Goal: Transaction & Acquisition: Purchase product/service

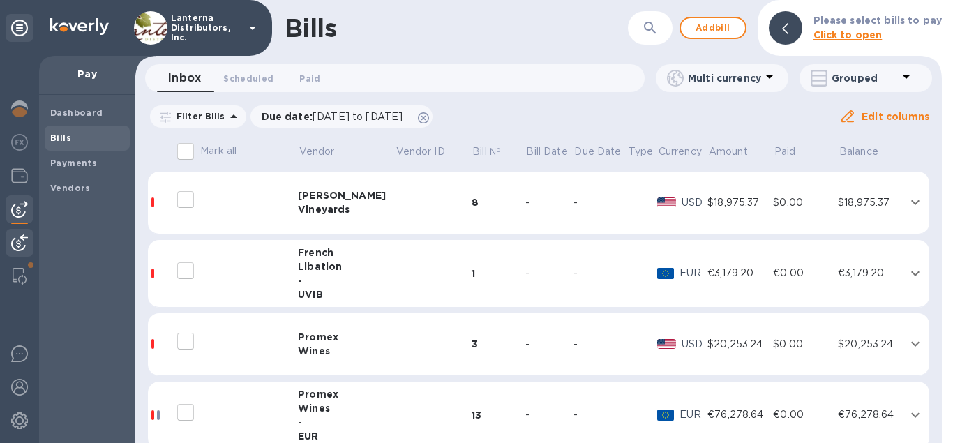
click at [20, 244] on img at bounding box center [19, 242] width 17 height 17
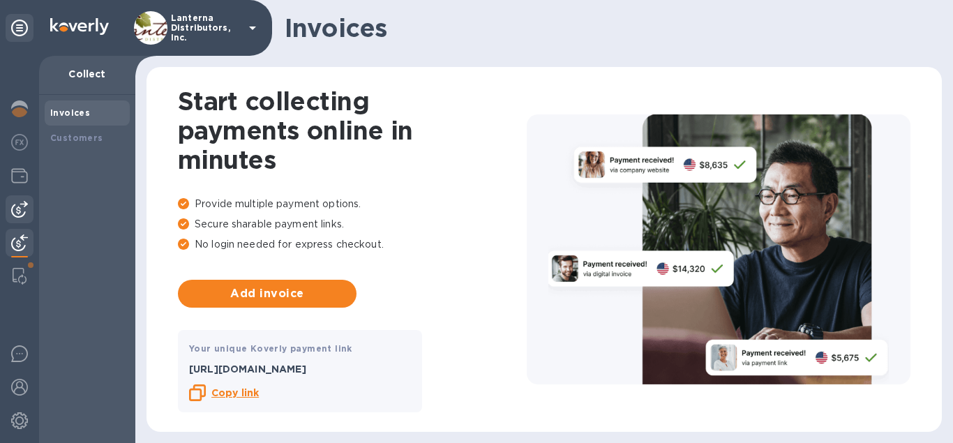
click at [23, 207] on img at bounding box center [19, 209] width 17 height 17
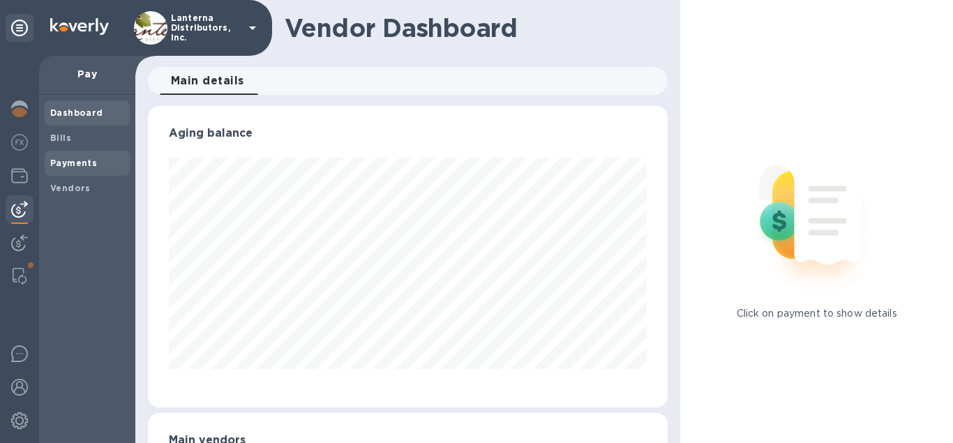
scroll to position [301, 521]
click at [66, 140] on b "Bills" at bounding box center [60, 138] width 21 height 10
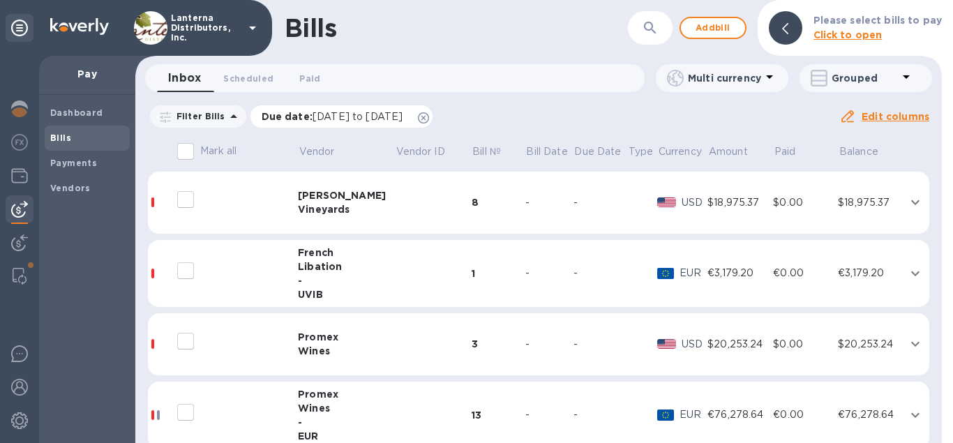
click at [429, 113] on icon at bounding box center [423, 117] width 11 height 11
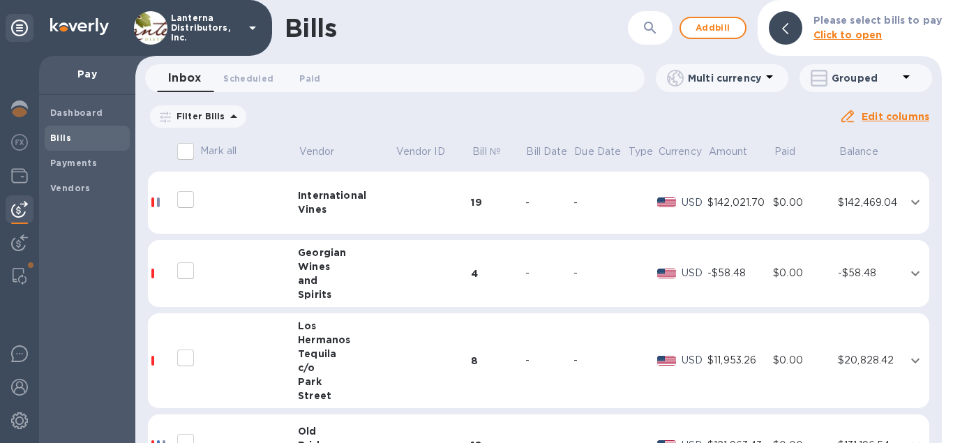
click at [657, 27] on icon "button" at bounding box center [650, 28] width 17 height 17
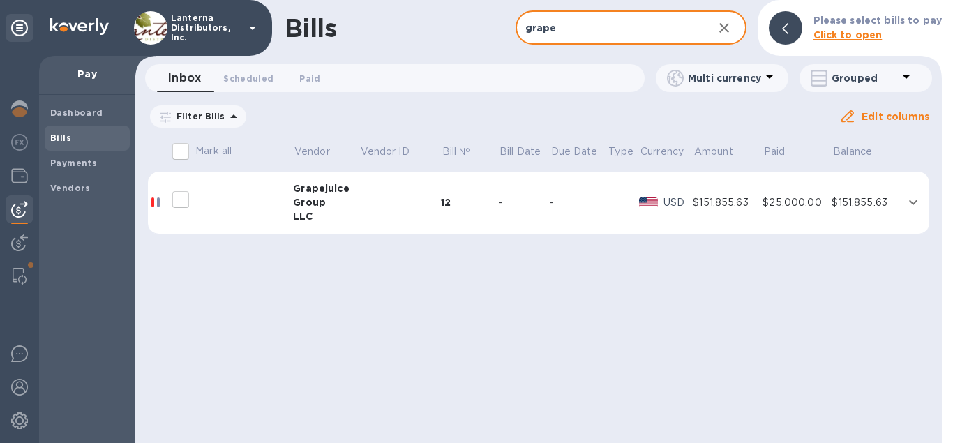
type input "grape"
click at [379, 201] on td at bounding box center [400, 203] width 82 height 63
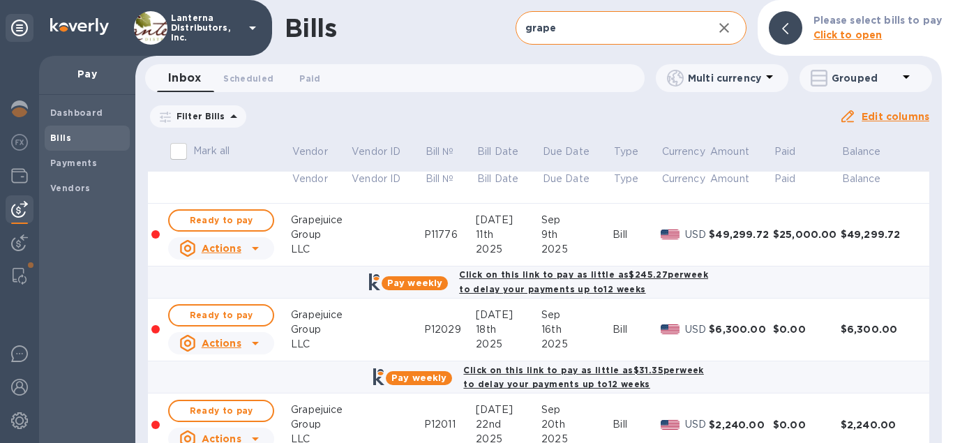
scroll to position [159, 0]
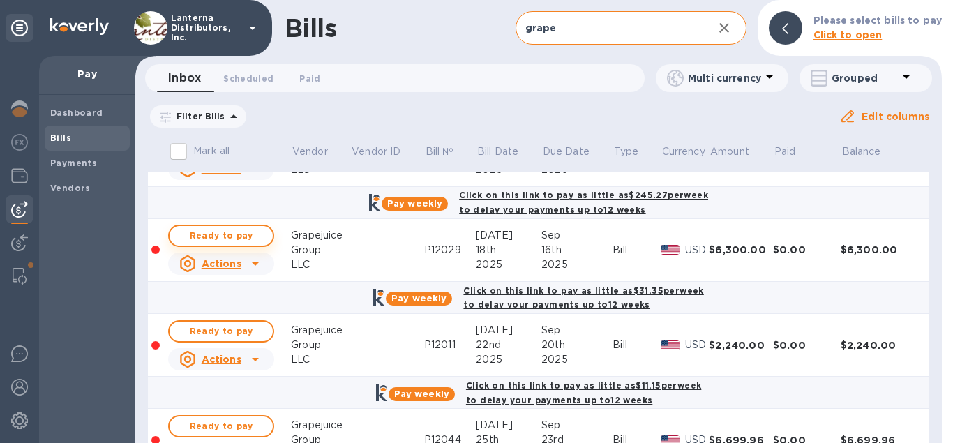
click at [229, 240] on span "Ready to pay" at bounding box center [221, 235] width 81 height 17
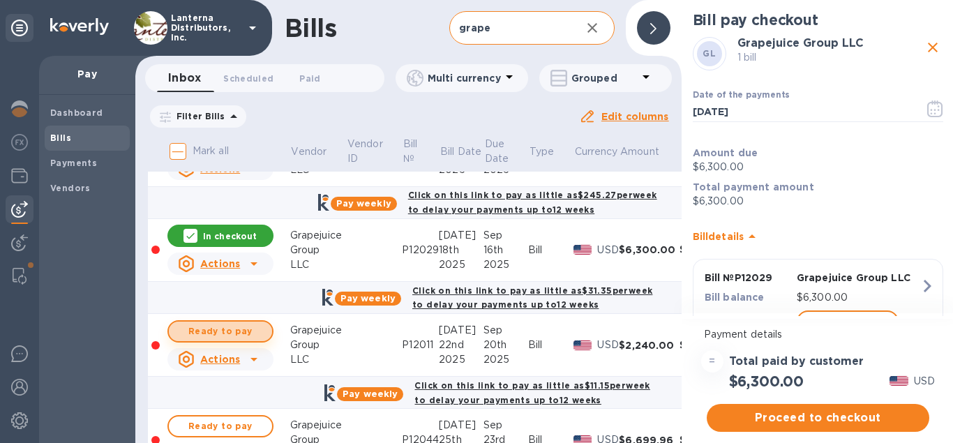
click at [221, 328] on span "Ready to pay" at bounding box center [220, 331] width 81 height 17
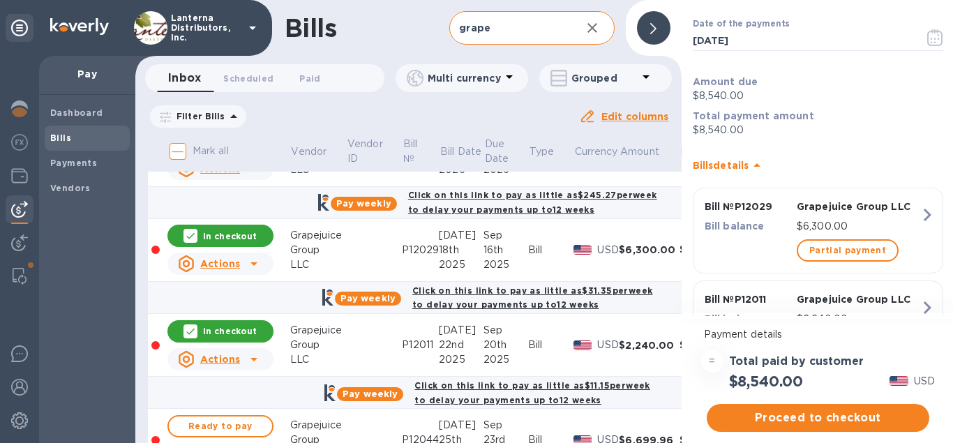
scroll to position [151, 0]
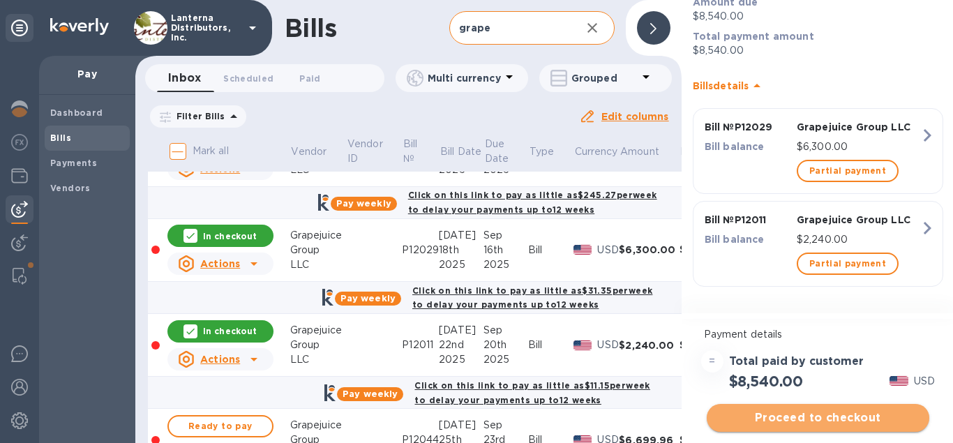
click at [831, 422] on span "Proceed to checkout" at bounding box center [818, 418] width 200 height 17
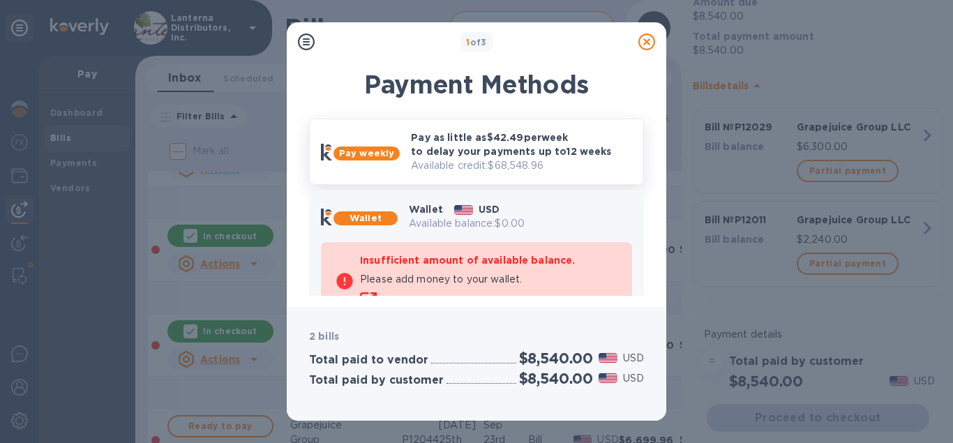
click at [421, 140] on p "Pay as little as $42.49 per week to delay your payments up to 12 weeks" at bounding box center [521, 144] width 221 height 28
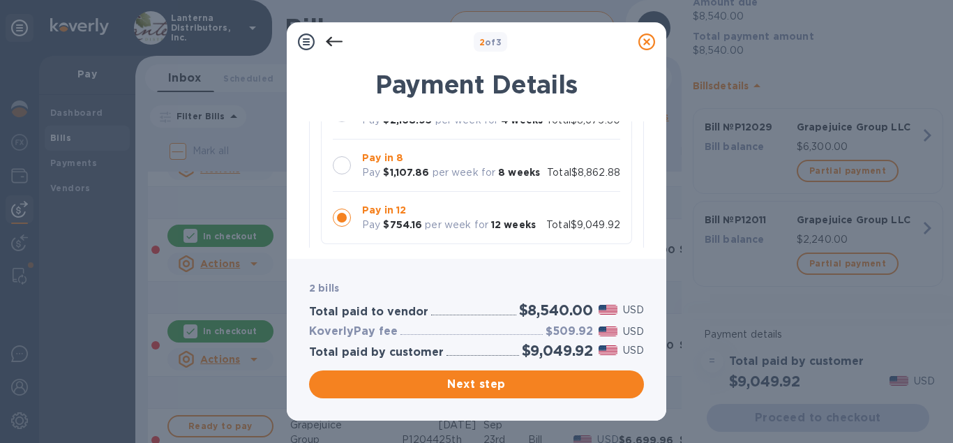
scroll to position [80, 0]
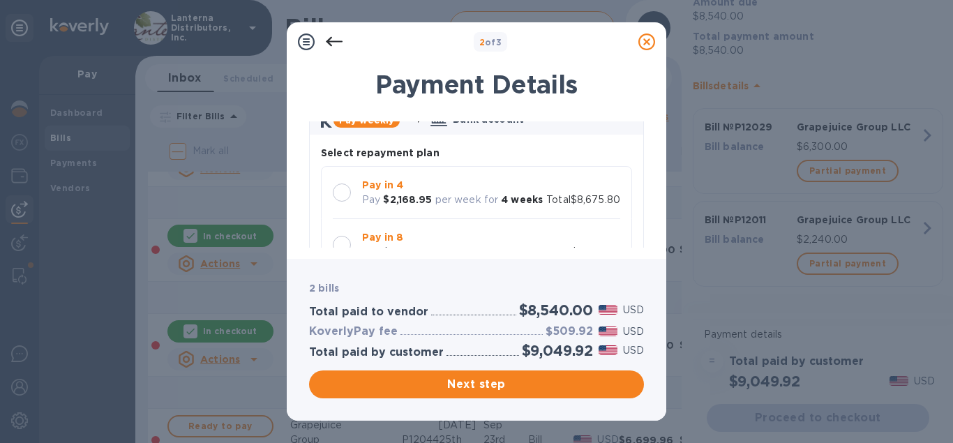
click at [345, 188] on div at bounding box center [342, 193] width 18 height 18
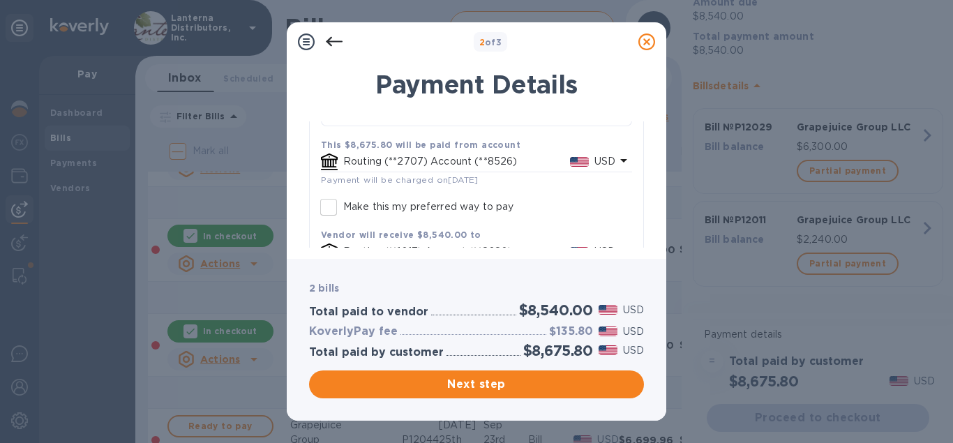
scroll to position [357, 0]
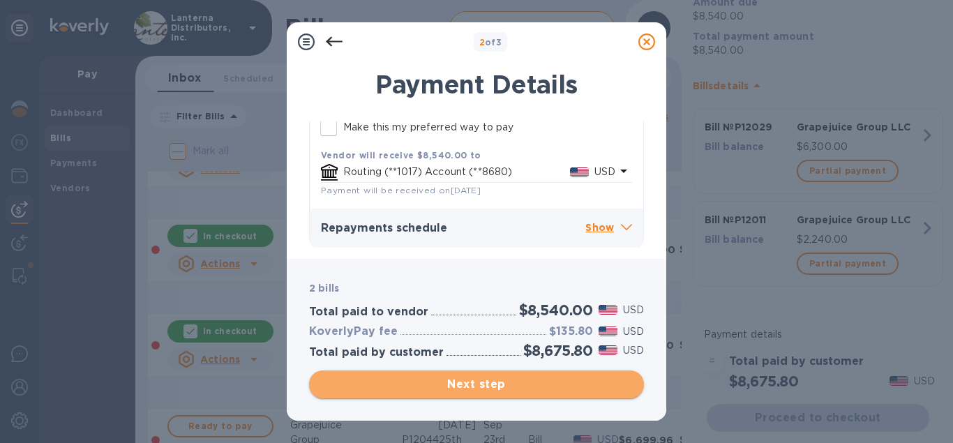
click at [495, 388] on span "Next step" at bounding box center [476, 384] width 313 height 17
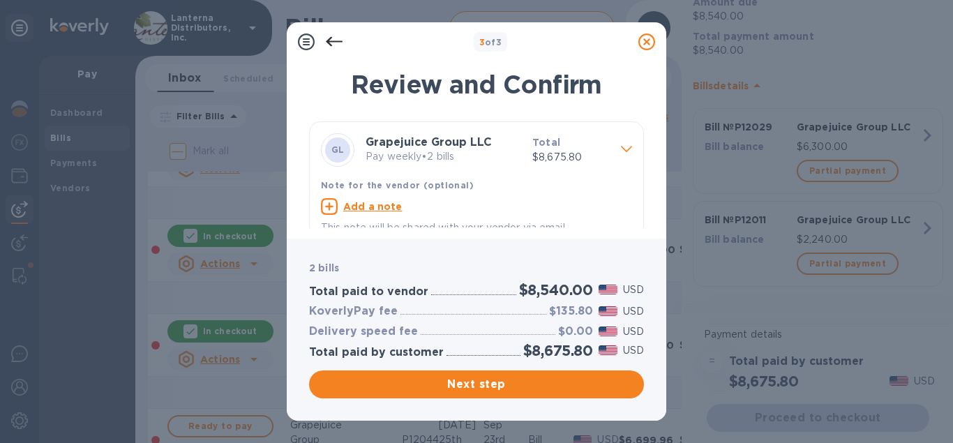
scroll to position [19, 0]
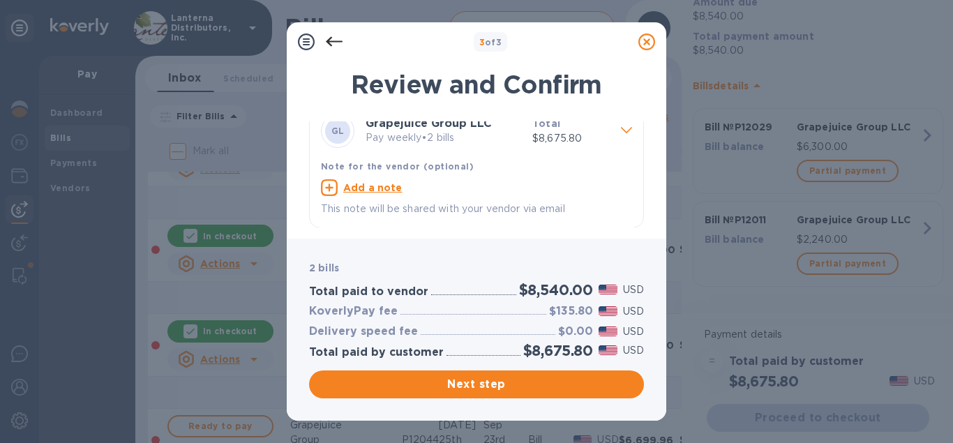
click at [338, 40] on icon at bounding box center [334, 41] width 17 height 17
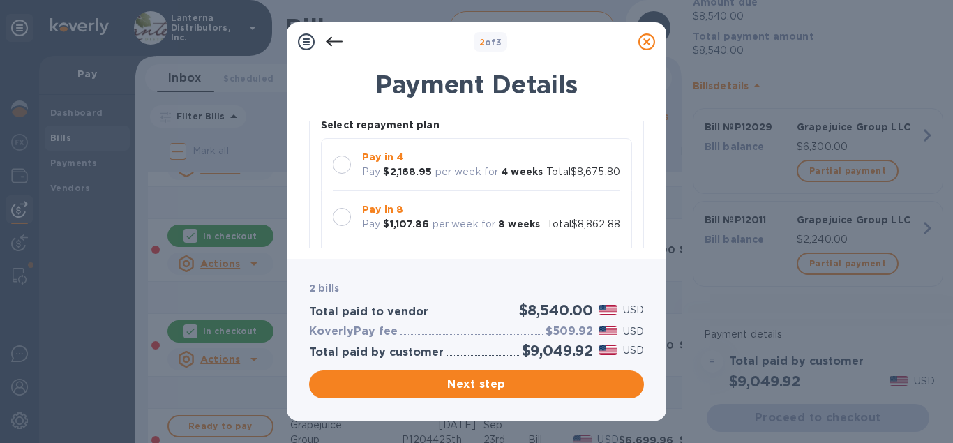
scroll to position [80, 0]
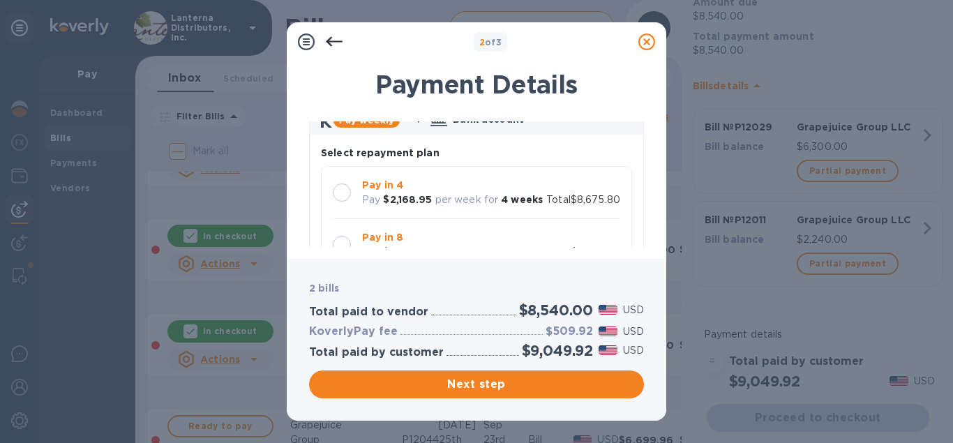
click at [341, 194] on div at bounding box center [342, 193] width 18 height 18
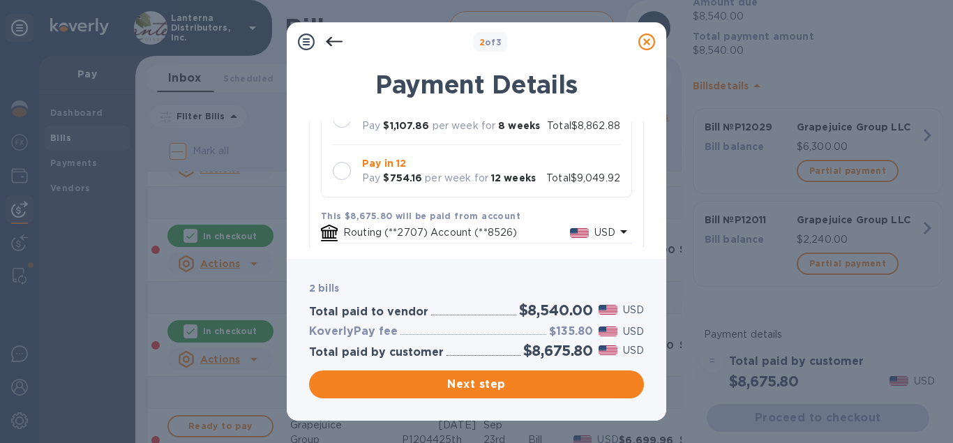
scroll to position [357, 0]
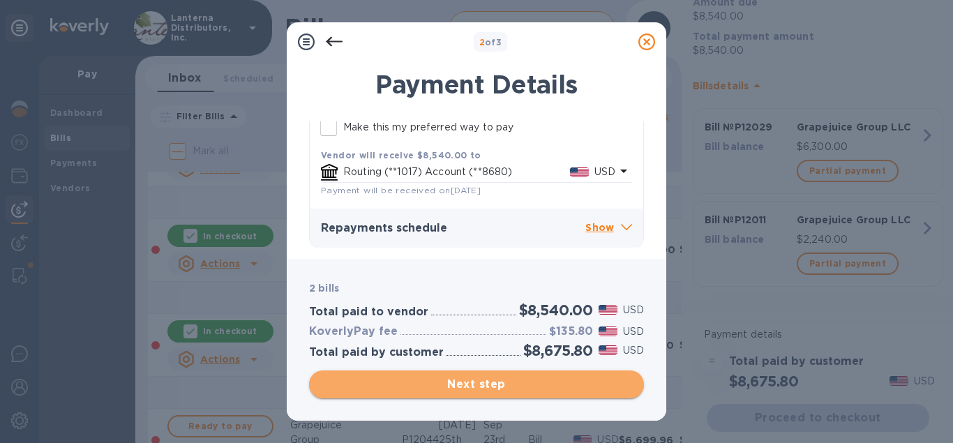
click at [497, 385] on span "Next step" at bounding box center [476, 384] width 313 height 17
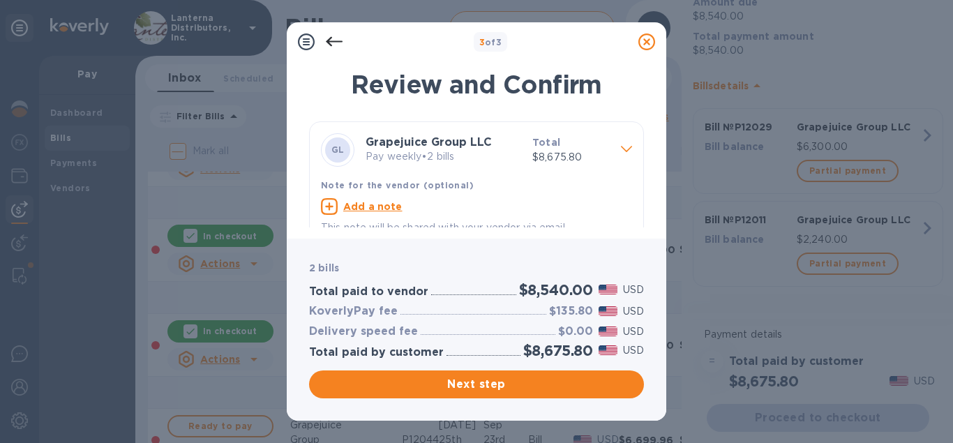
scroll to position [19, 0]
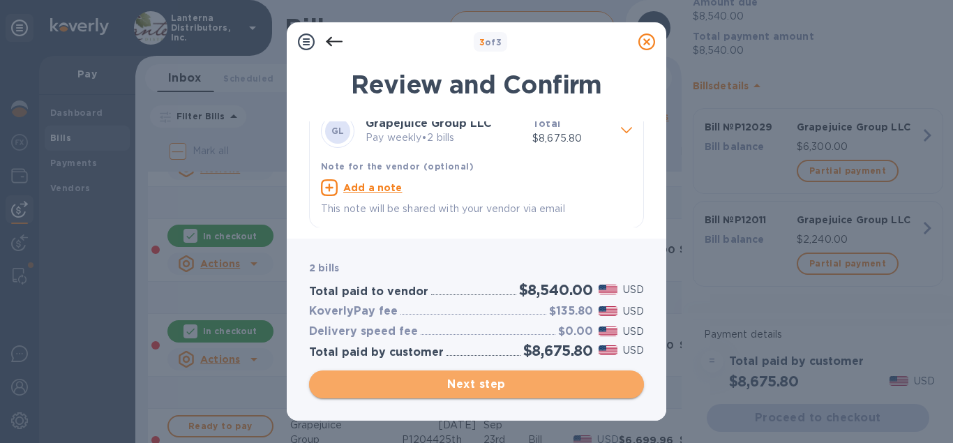
click at [485, 390] on span "Next step" at bounding box center [476, 384] width 313 height 17
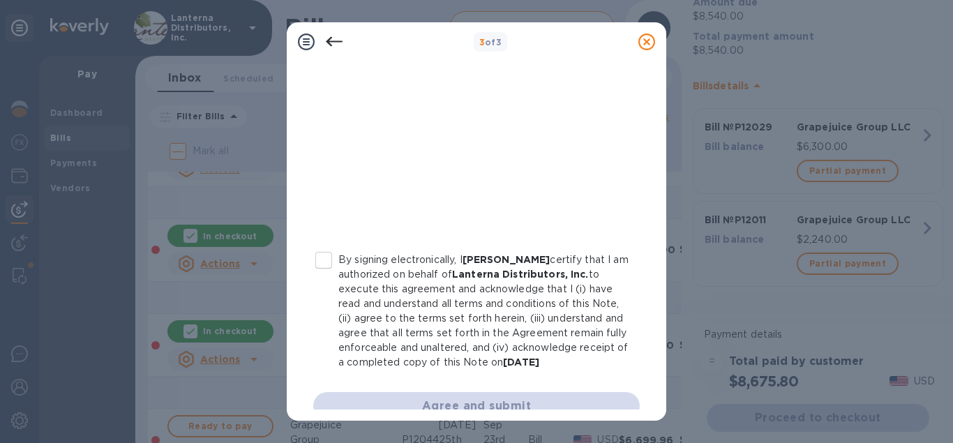
scroll to position [337, 0]
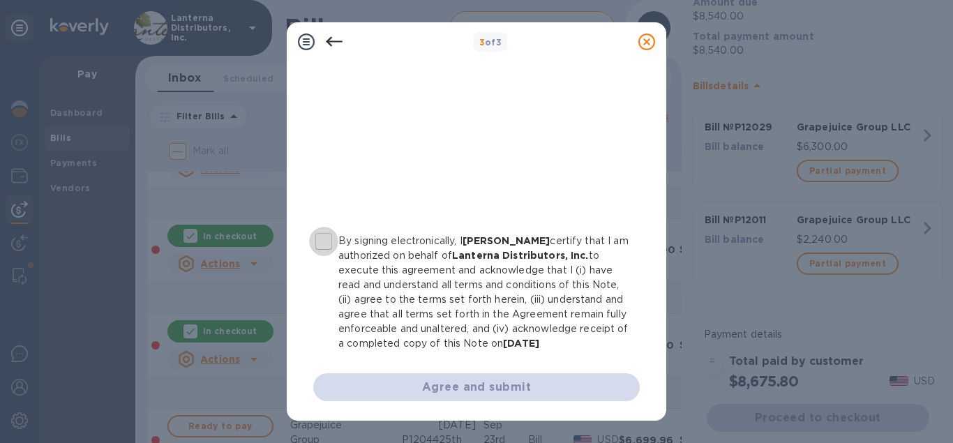
click at [329, 244] on input "By signing electronically, I [PERSON_NAME] certify that I am authorized on beha…" at bounding box center [323, 241] width 29 height 29
checkbox input "true"
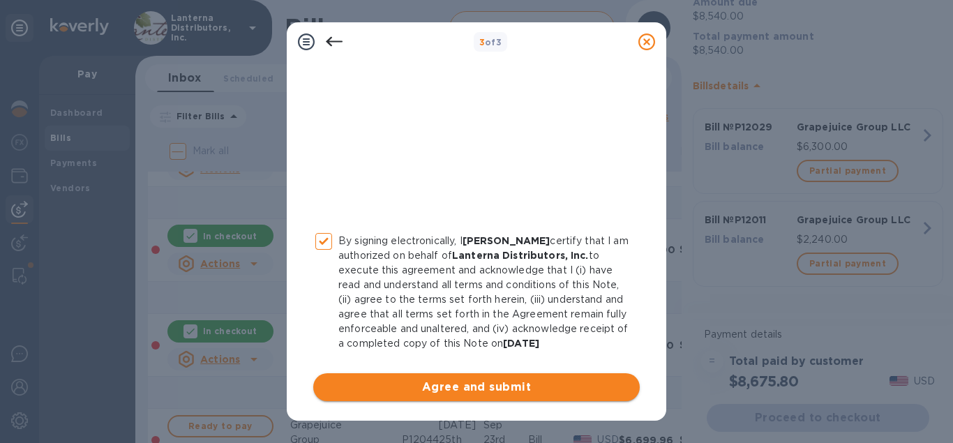
click at [459, 396] on button "Agree and submit" at bounding box center [476, 387] width 327 height 28
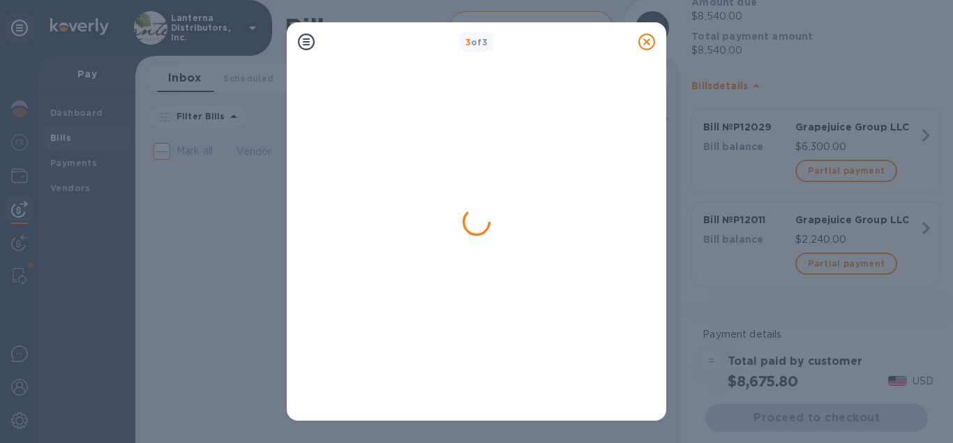
scroll to position [0, 0]
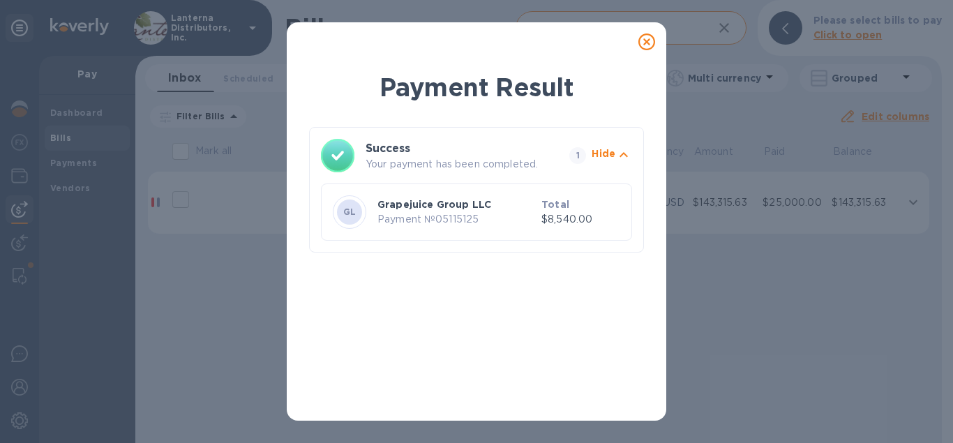
click at [645, 46] on icon at bounding box center [647, 41] width 17 height 17
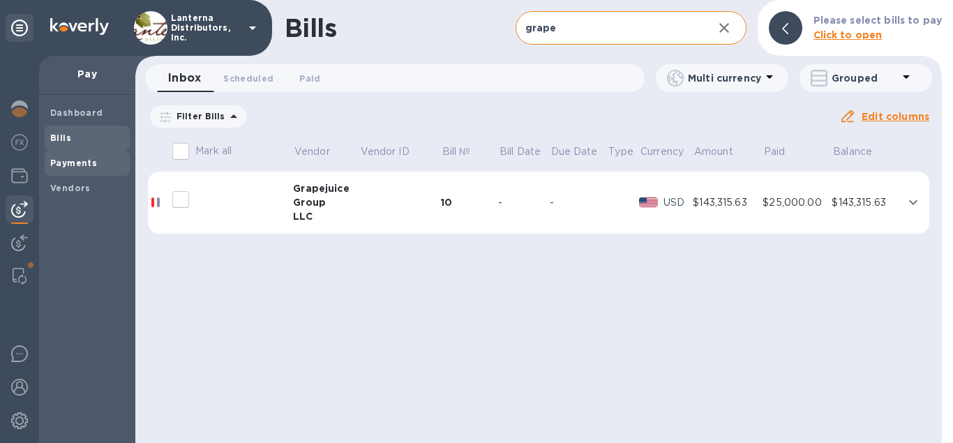
click at [75, 165] on b "Payments" at bounding box center [73, 163] width 47 height 10
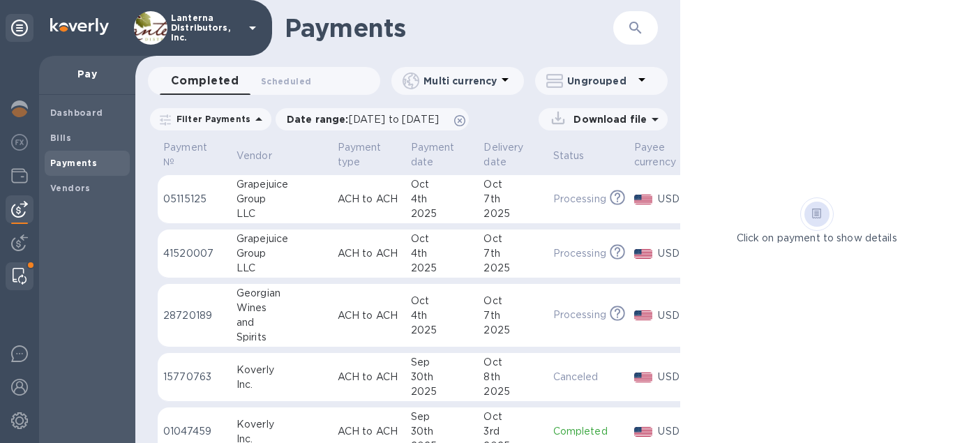
click at [17, 279] on img at bounding box center [20, 276] width 14 height 17
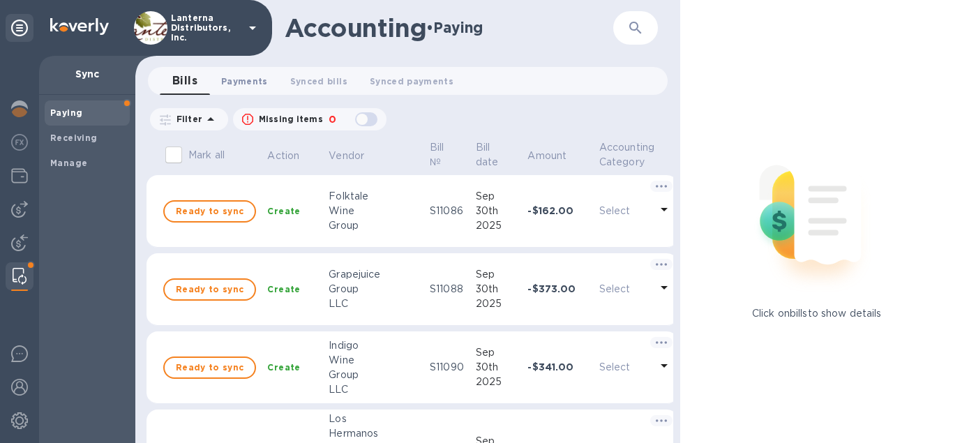
click at [242, 78] on span "Payments 0" at bounding box center [244, 81] width 47 height 15
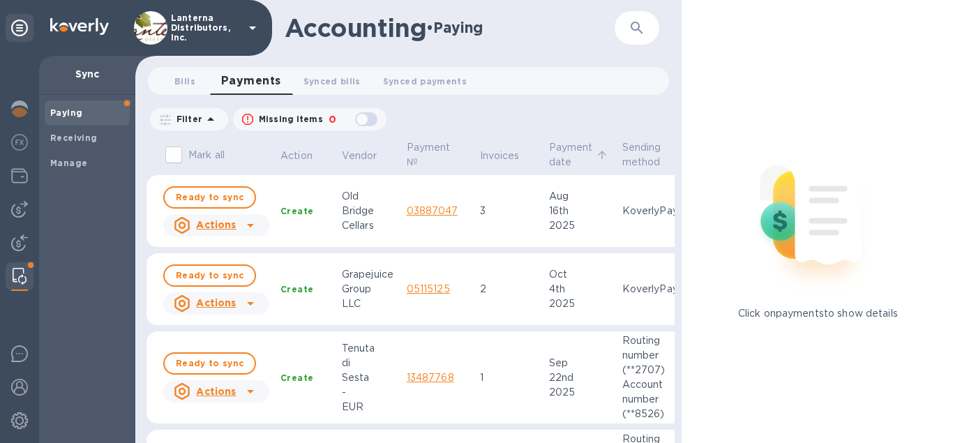
click at [566, 147] on p "Payment date" at bounding box center [571, 154] width 44 height 29
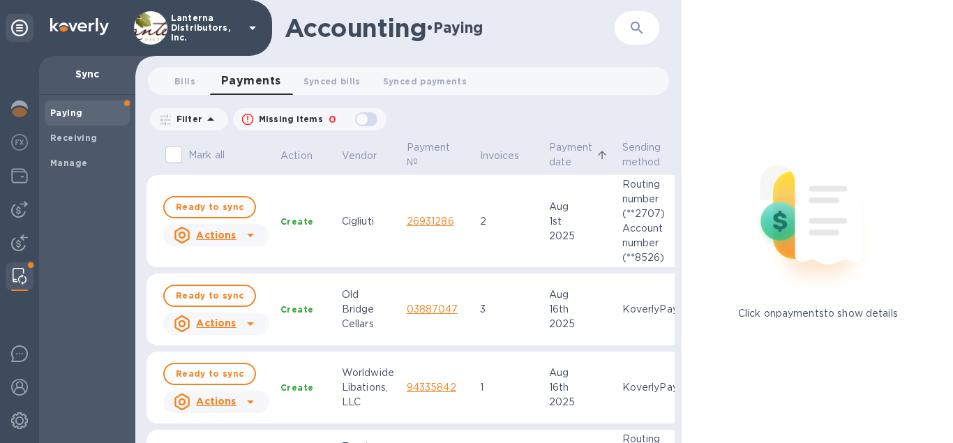
click at [566, 147] on p "Payment date" at bounding box center [571, 154] width 44 height 29
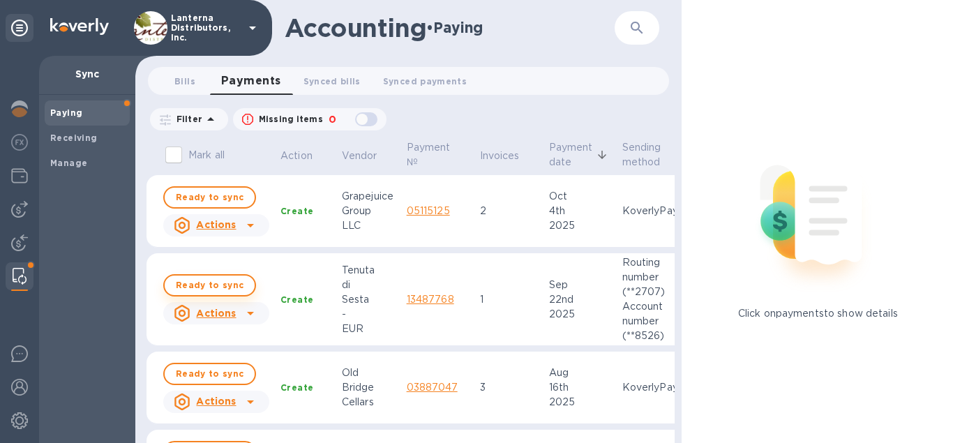
click at [218, 284] on span "Ready to sync" at bounding box center [210, 285] width 68 height 17
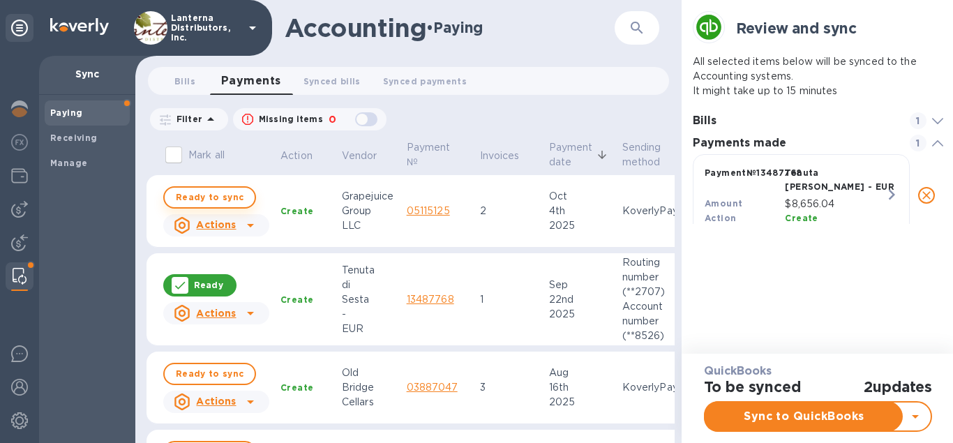
scroll to position [75, 256]
click at [204, 287] on p "Ready" at bounding box center [208, 285] width 29 height 12
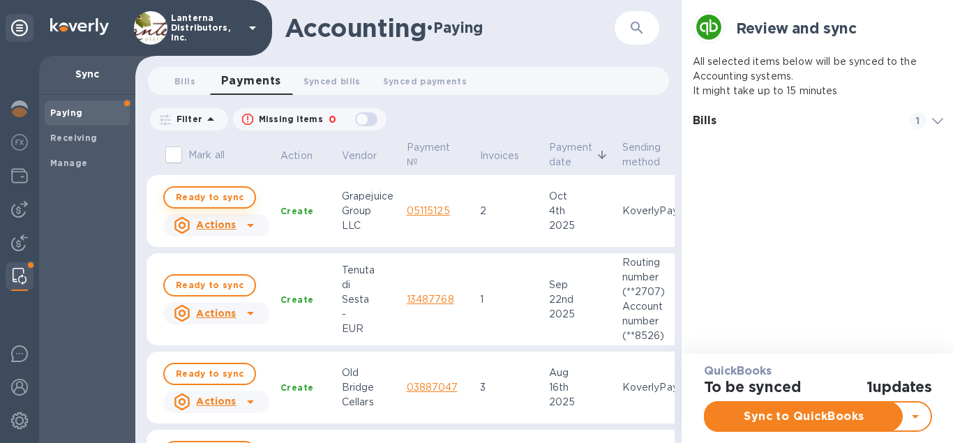
click at [217, 192] on span "Ready to sync" at bounding box center [210, 197] width 68 height 17
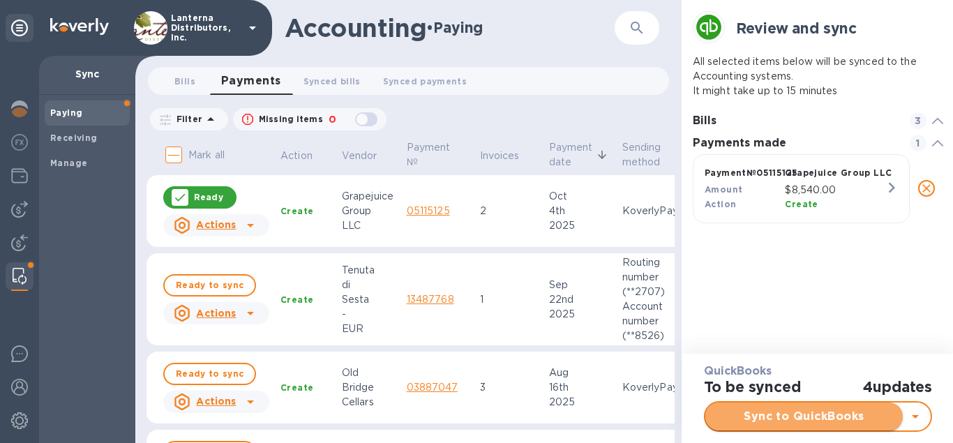
click at [835, 414] on span "Sync to QuickBooks" at bounding box center [804, 416] width 175 height 17
